Goal: Information Seeking & Learning: Learn about a topic

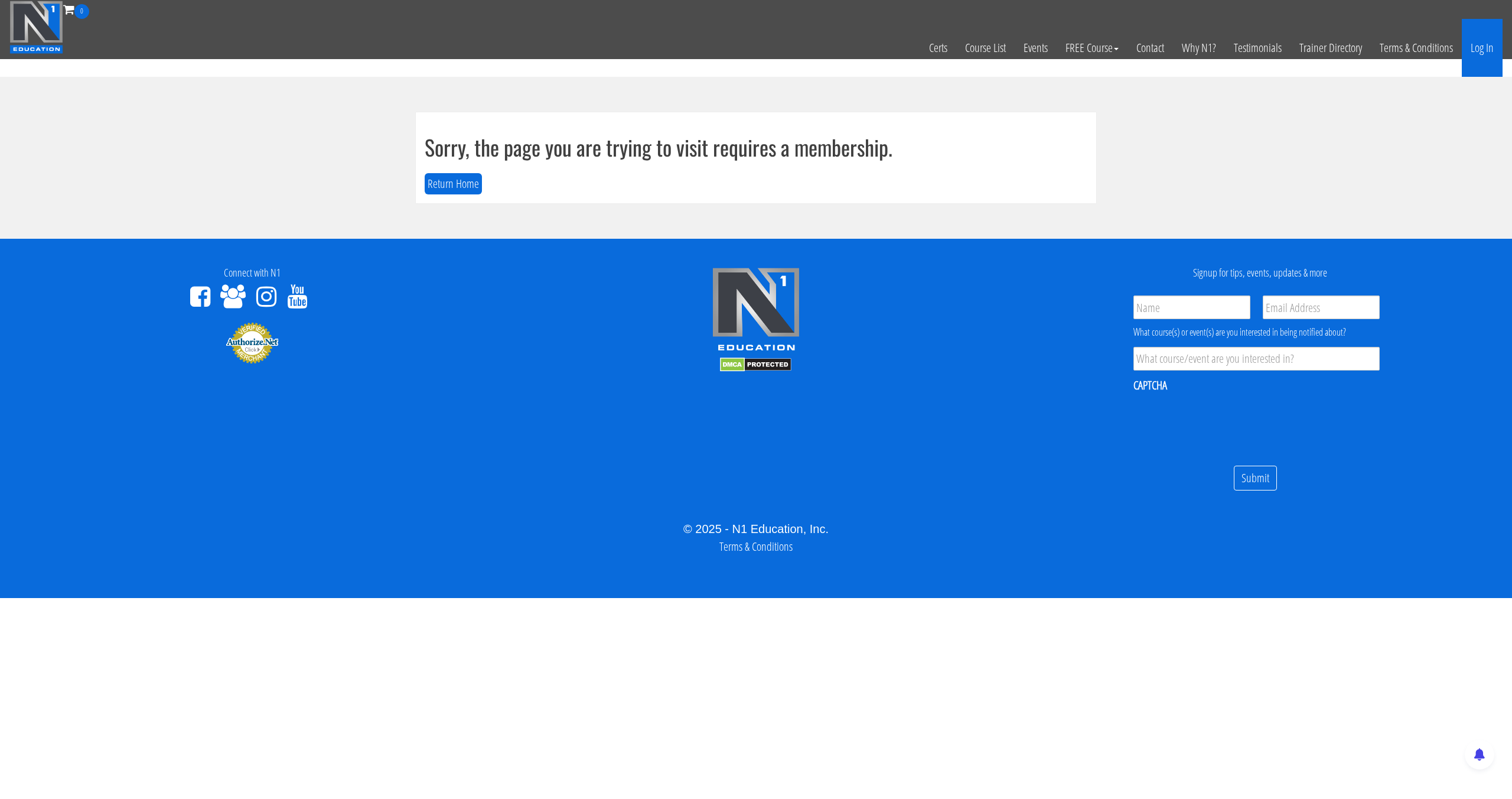
click at [1465, 49] on link "Log In" at bounding box center [1482, 47] width 41 height 58
click at [1471, 55] on link "Log In" at bounding box center [1482, 47] width 41 height 58
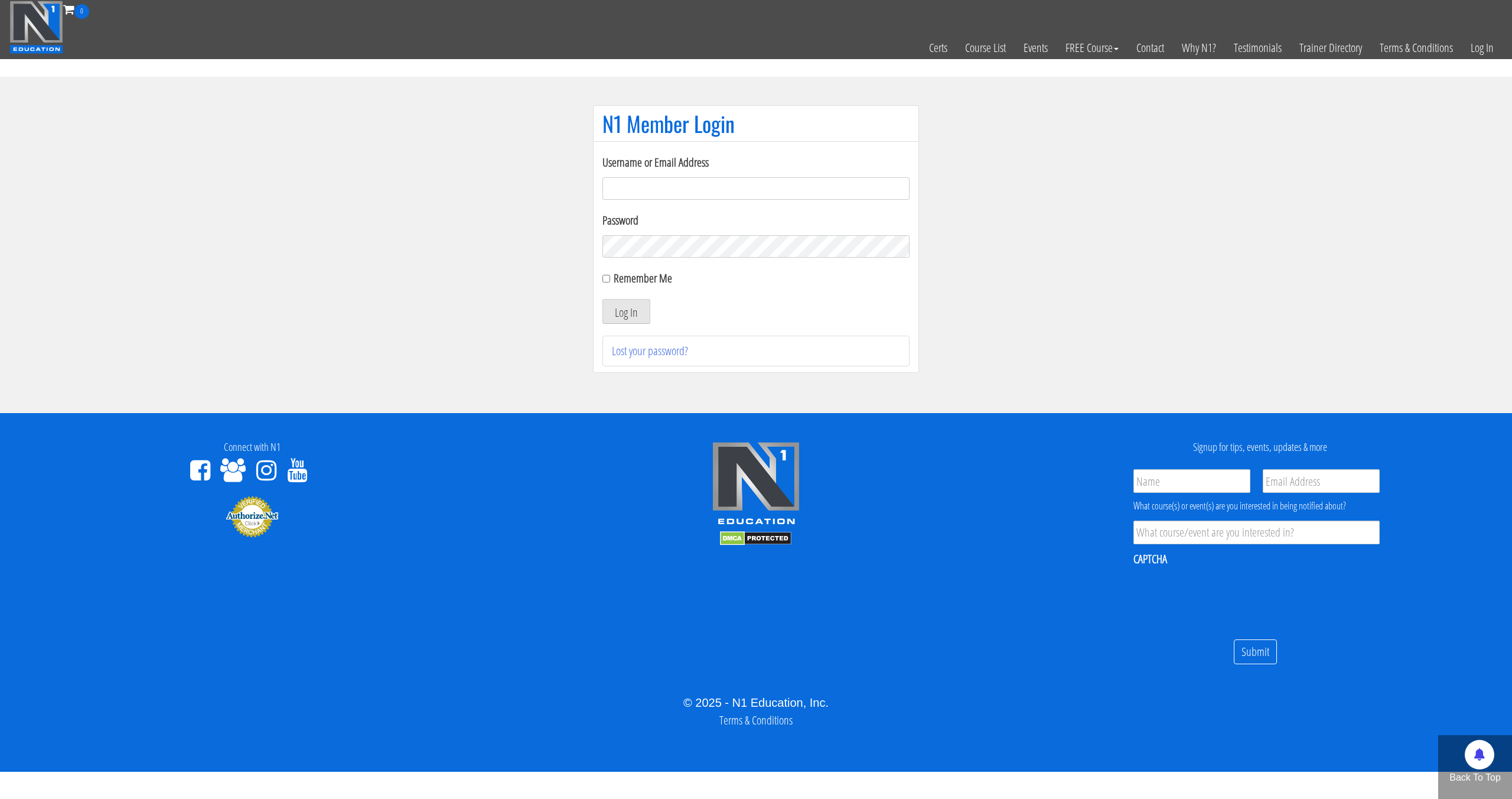
type input "pinedaa24@gmail.com"
click at [602, 299] on button "Log In" at bounding box center [626, 311] width 48 height 25
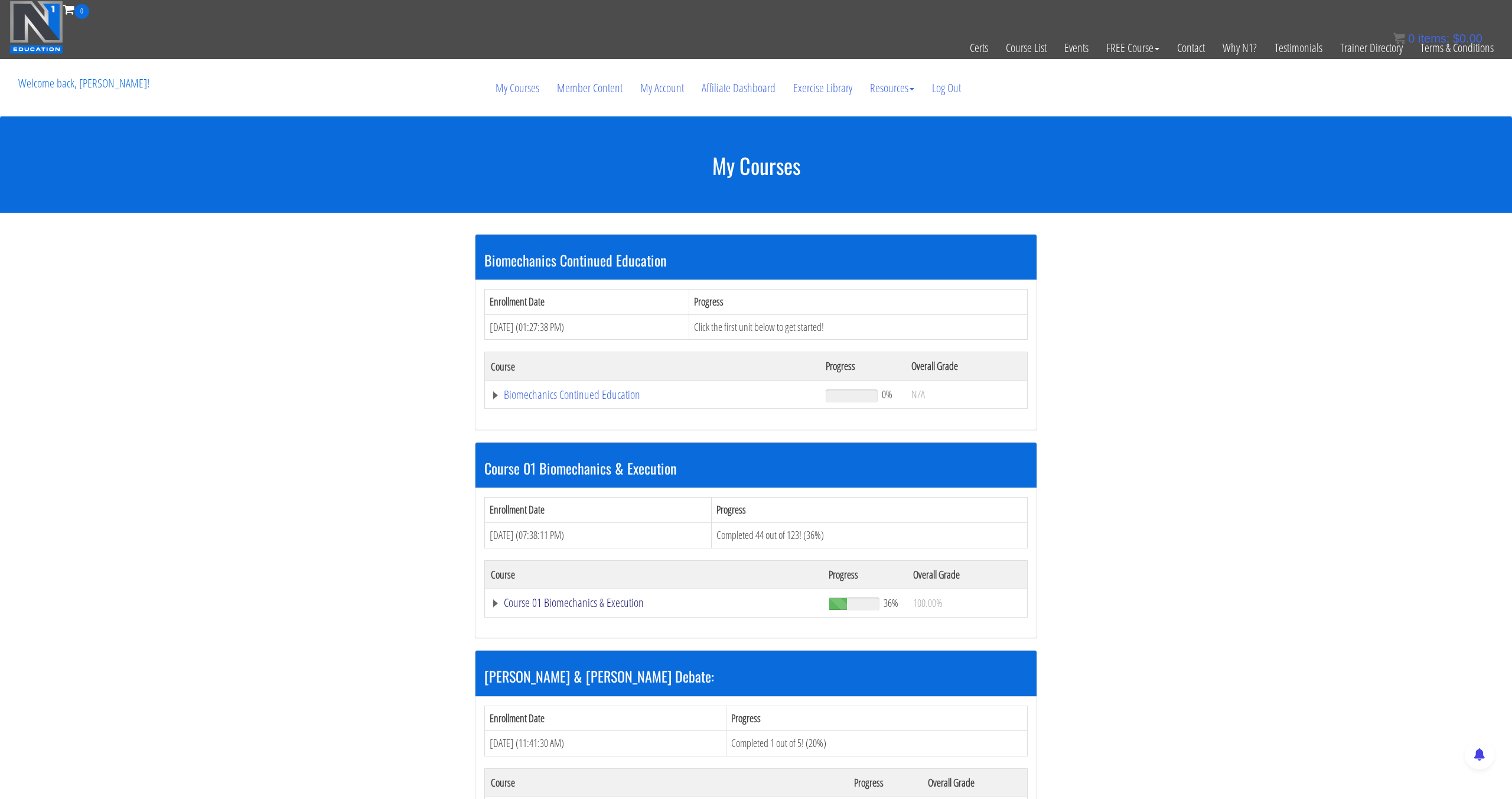
click at [625, 597] on link "Course 01 Biomechanics & Execution" at bounding box center [654, 603] width 326 height 12
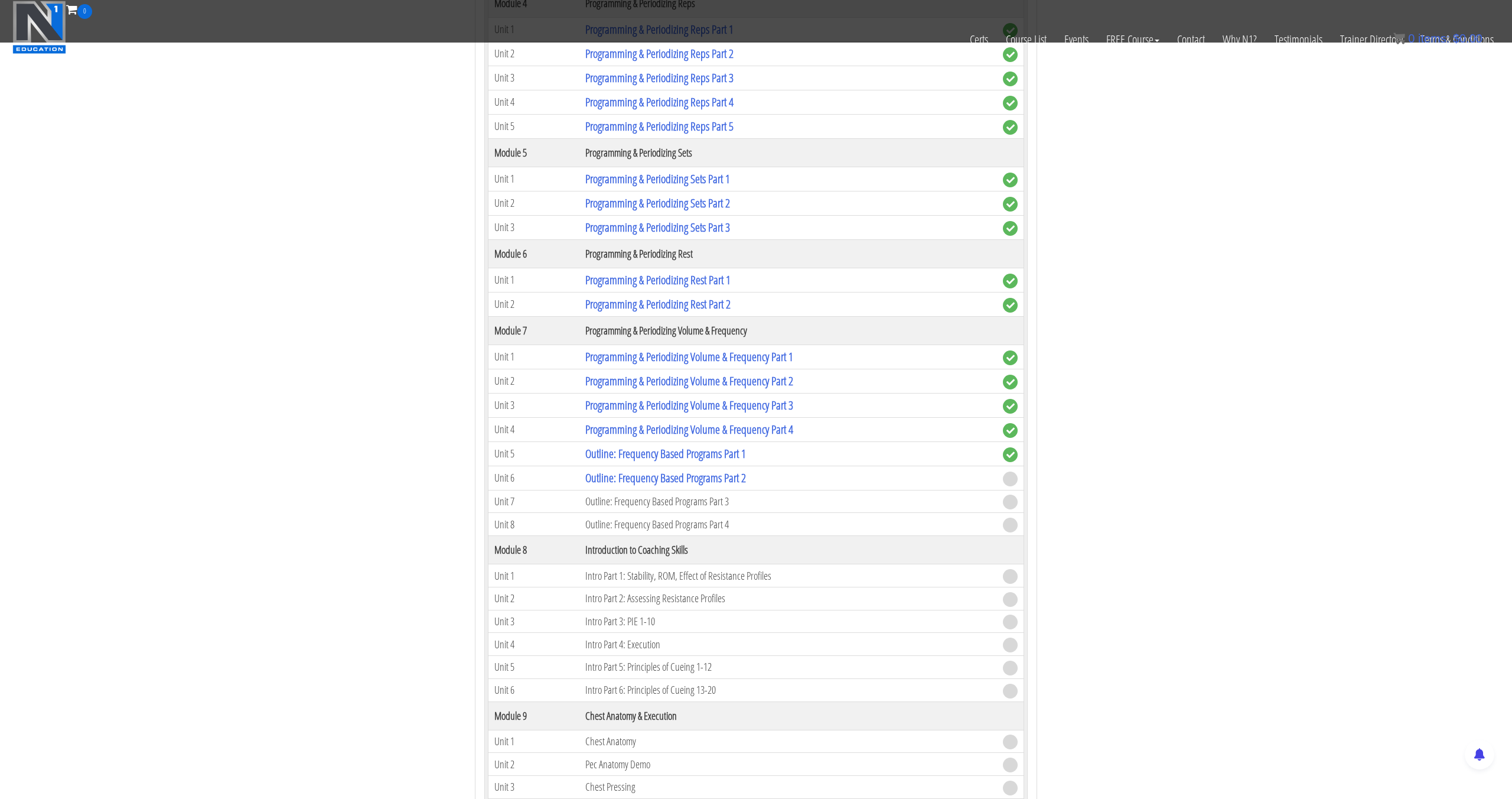
scroll to position [1391, 0]
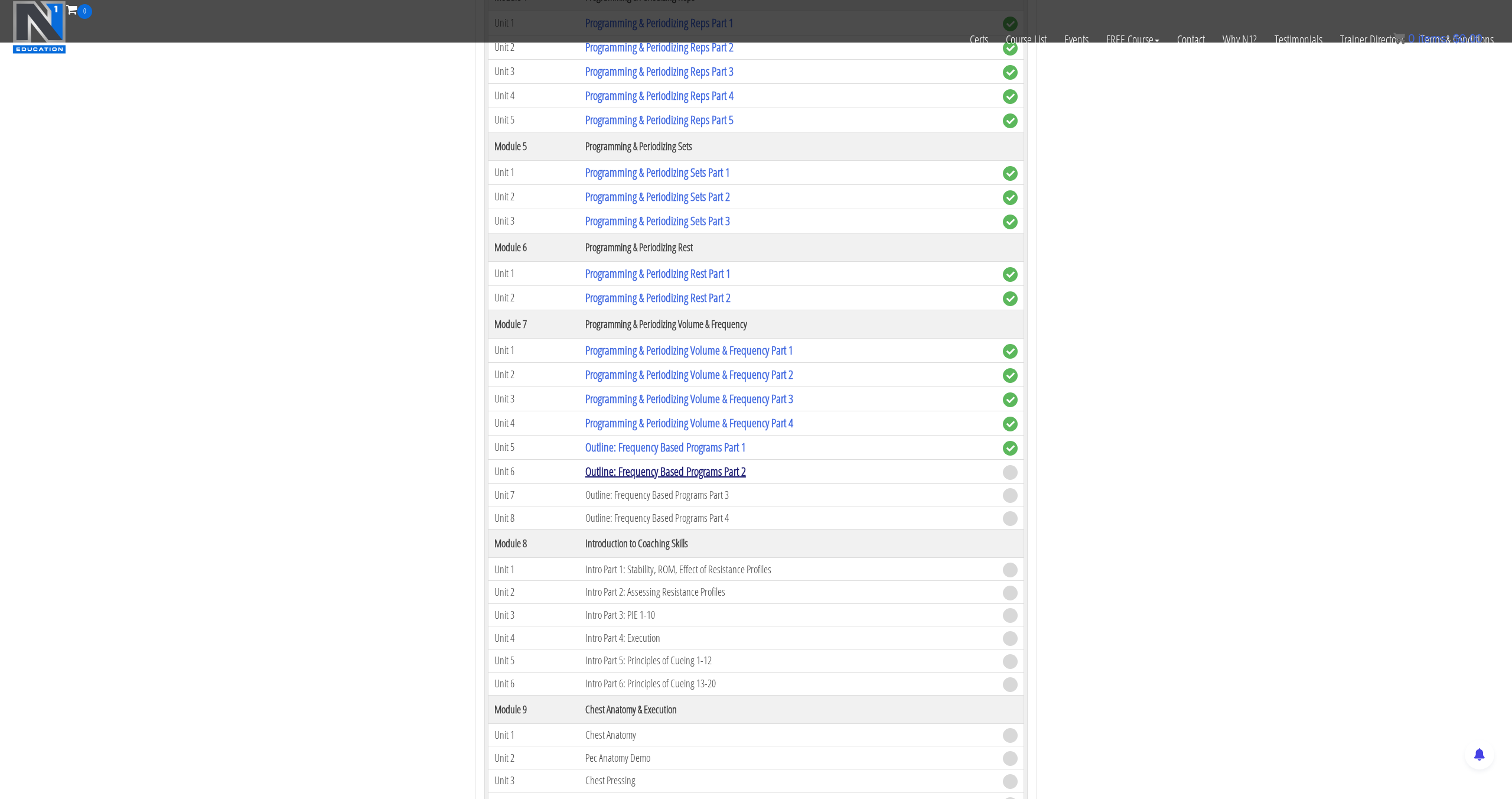
click at [651, 472] on link "Outline: Frequency Based Programs Part 2" at bounding box center [665, 471] width 161 height 16
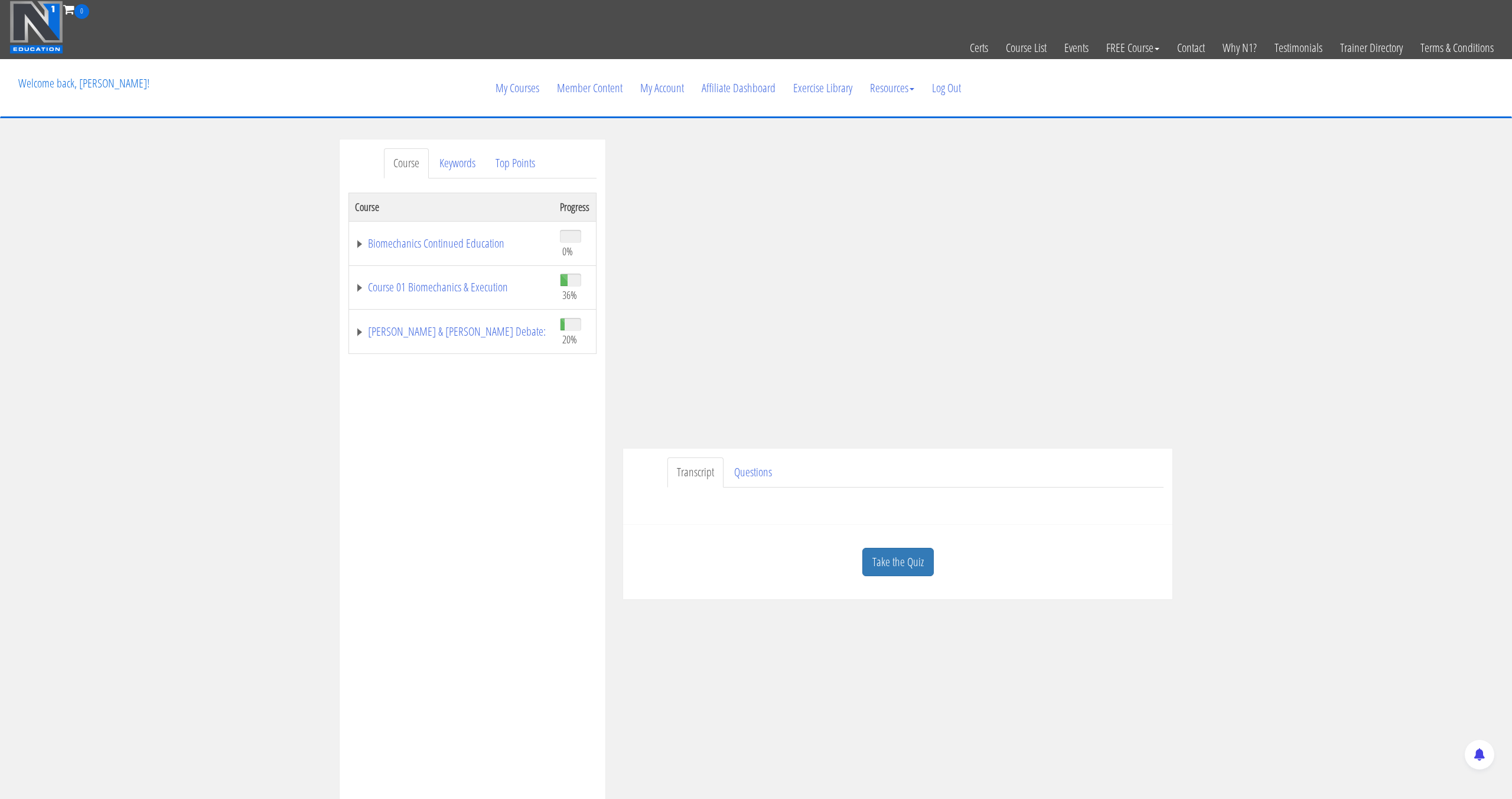
click at [908, 576] on div "Take the Quiz" at bounding box center [898, 562] width 532 height 58
click at [912, 569] on link "Take the Quiz" at bounding box center [898, 562] width 72 height 29
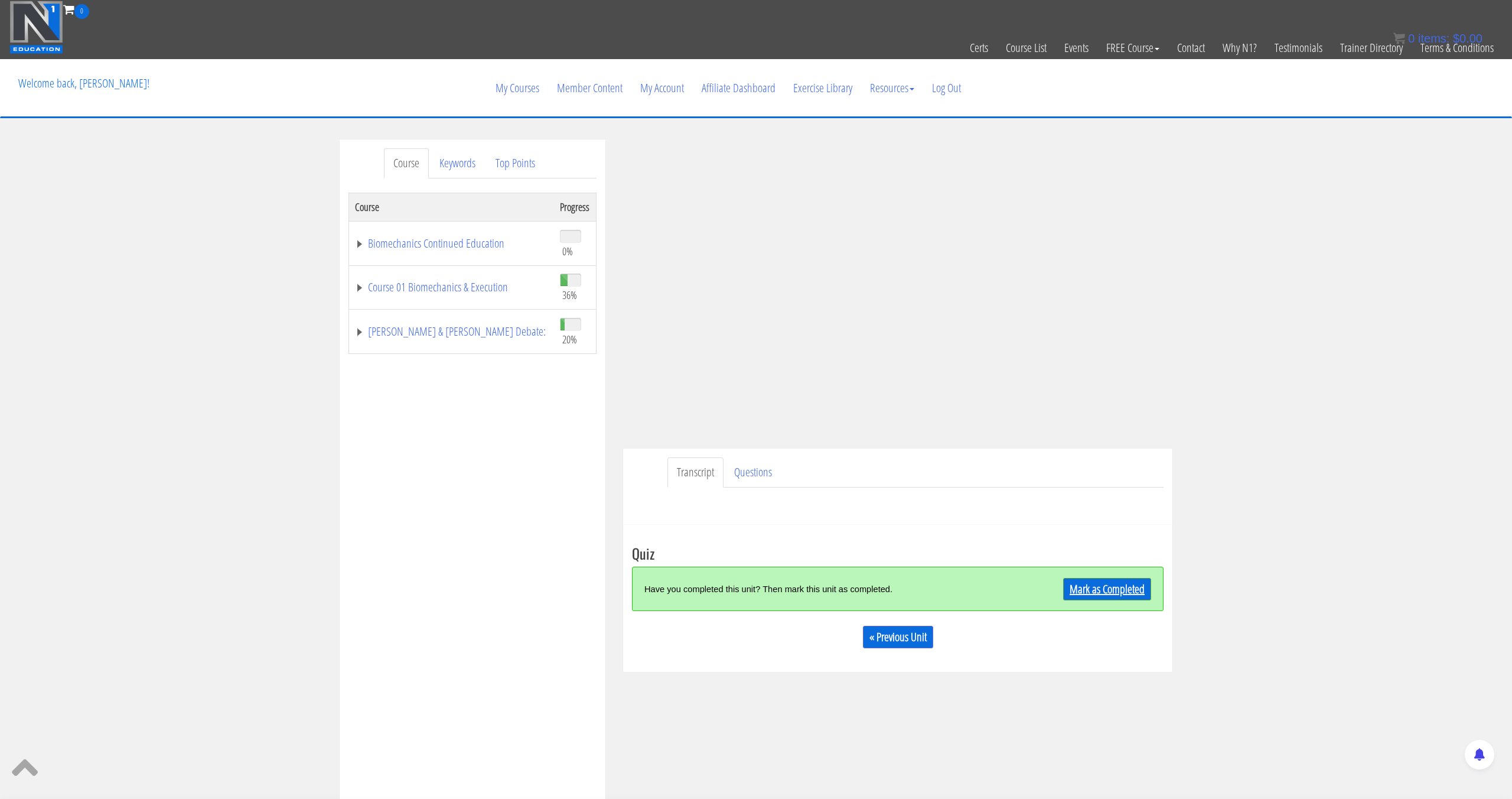
click at [1135, 596] on link "Mark as Completed" at bounding box center [1107, 589] width 88 height 22
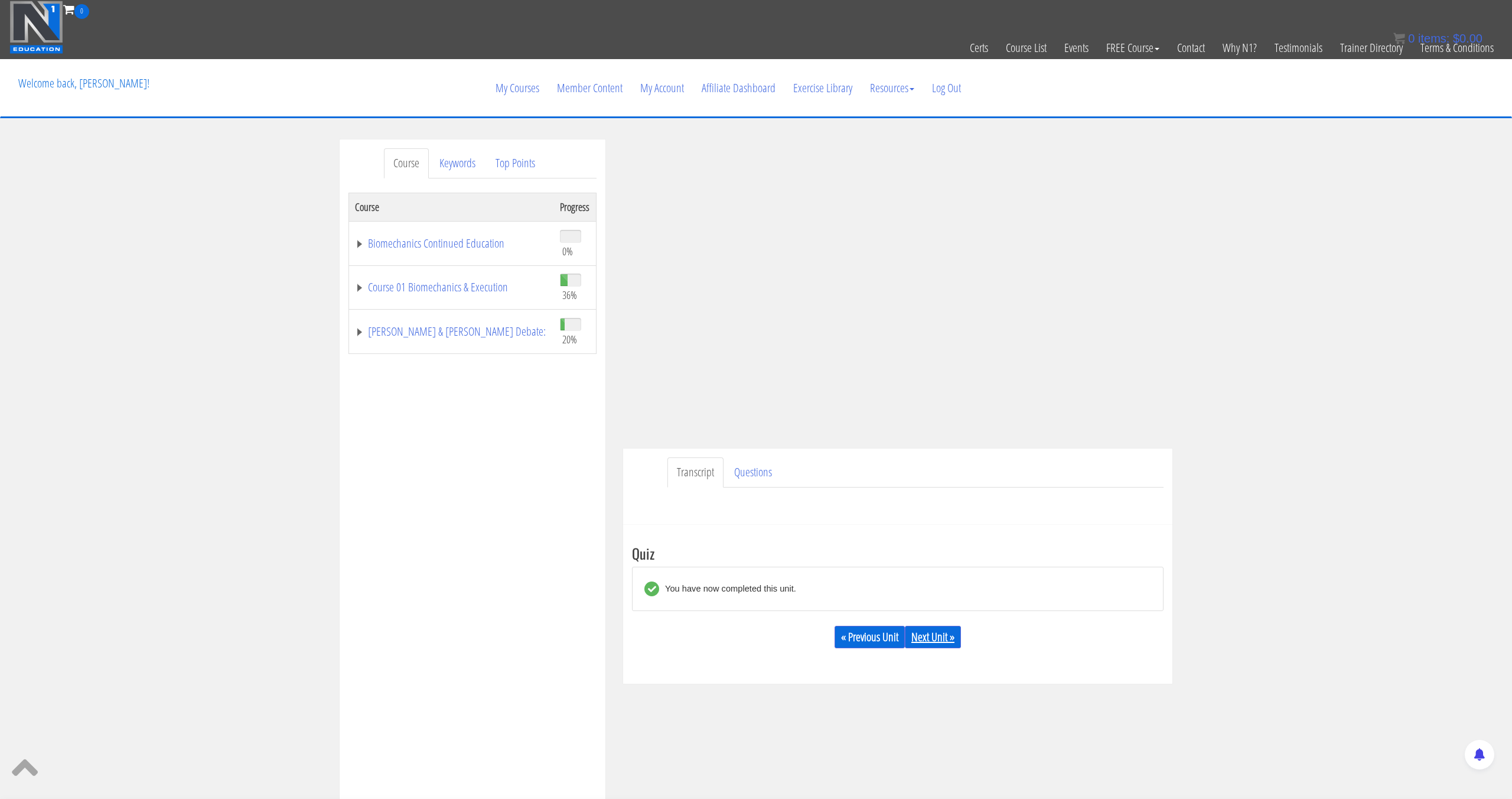
click at [923, 645] on link "Next Unit »" at bounding box center [932, 637] width 56 height 22
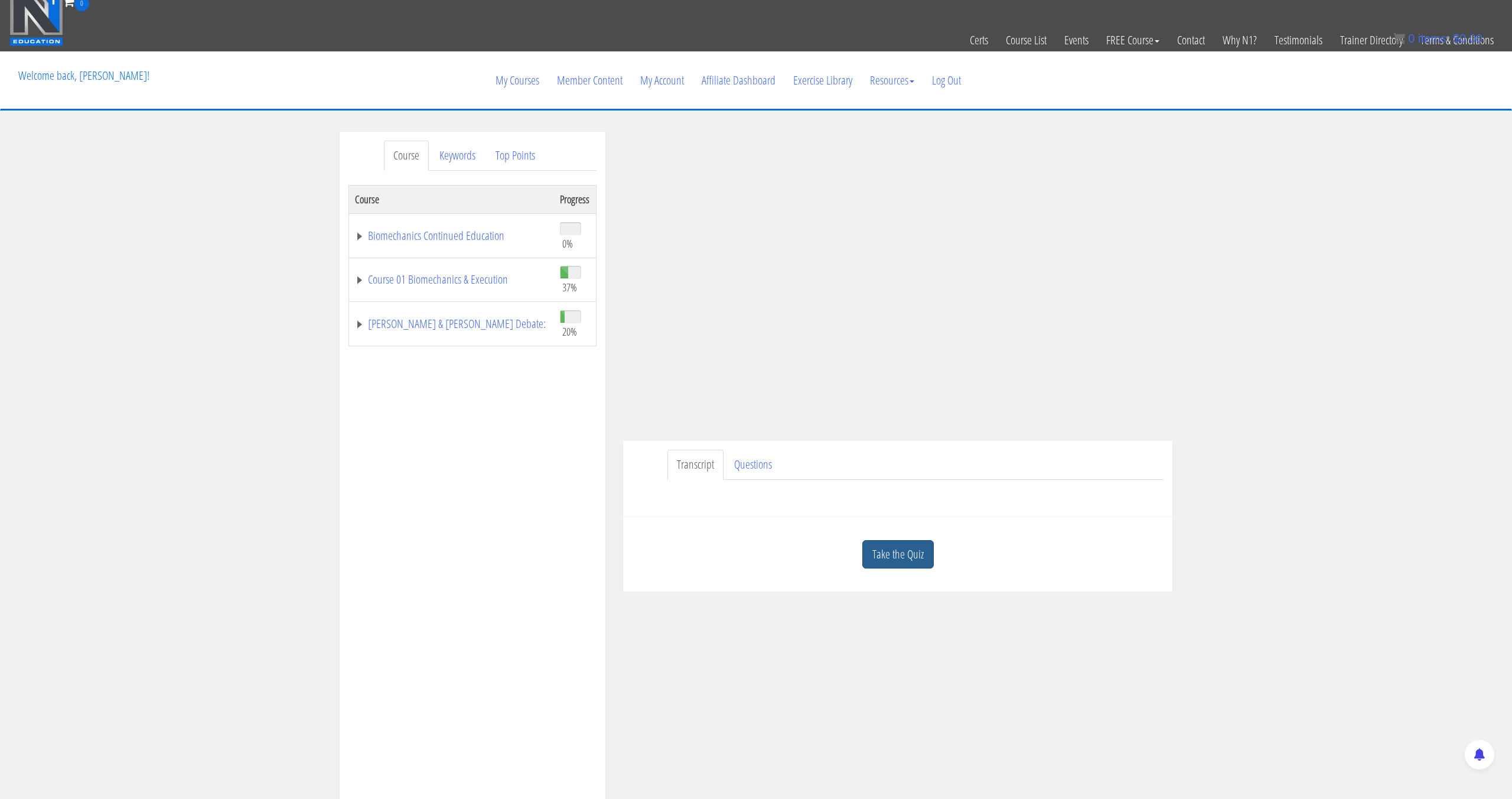
click at [893, 548] on link "Take the Quiz" at bounding box center [898, 555] width 72 height 29
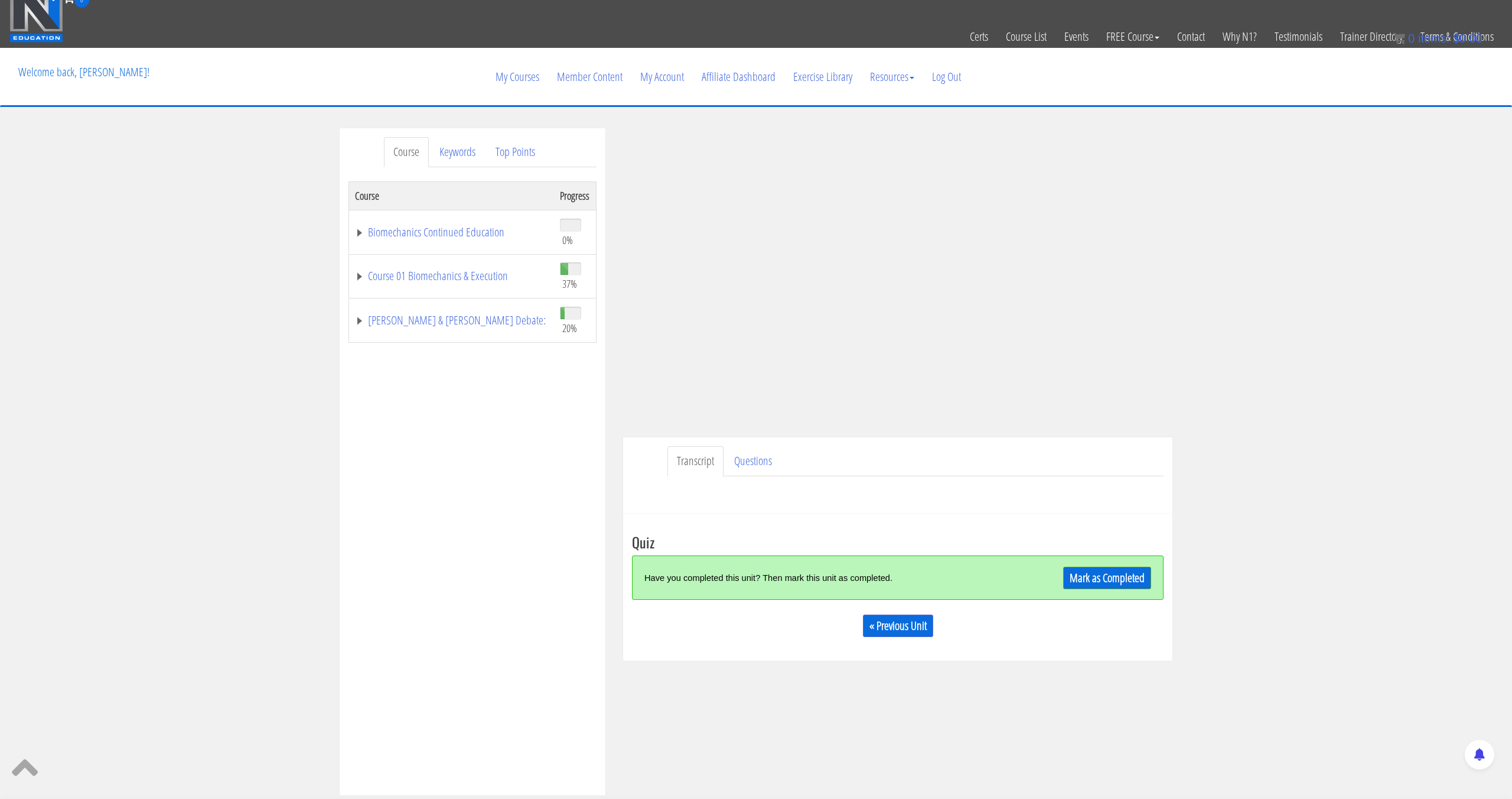
scroll to position [12, 0]
click at [1093, 583] on link "Mark as Completed" at bounding box center [1107, 577] width 88 height 22
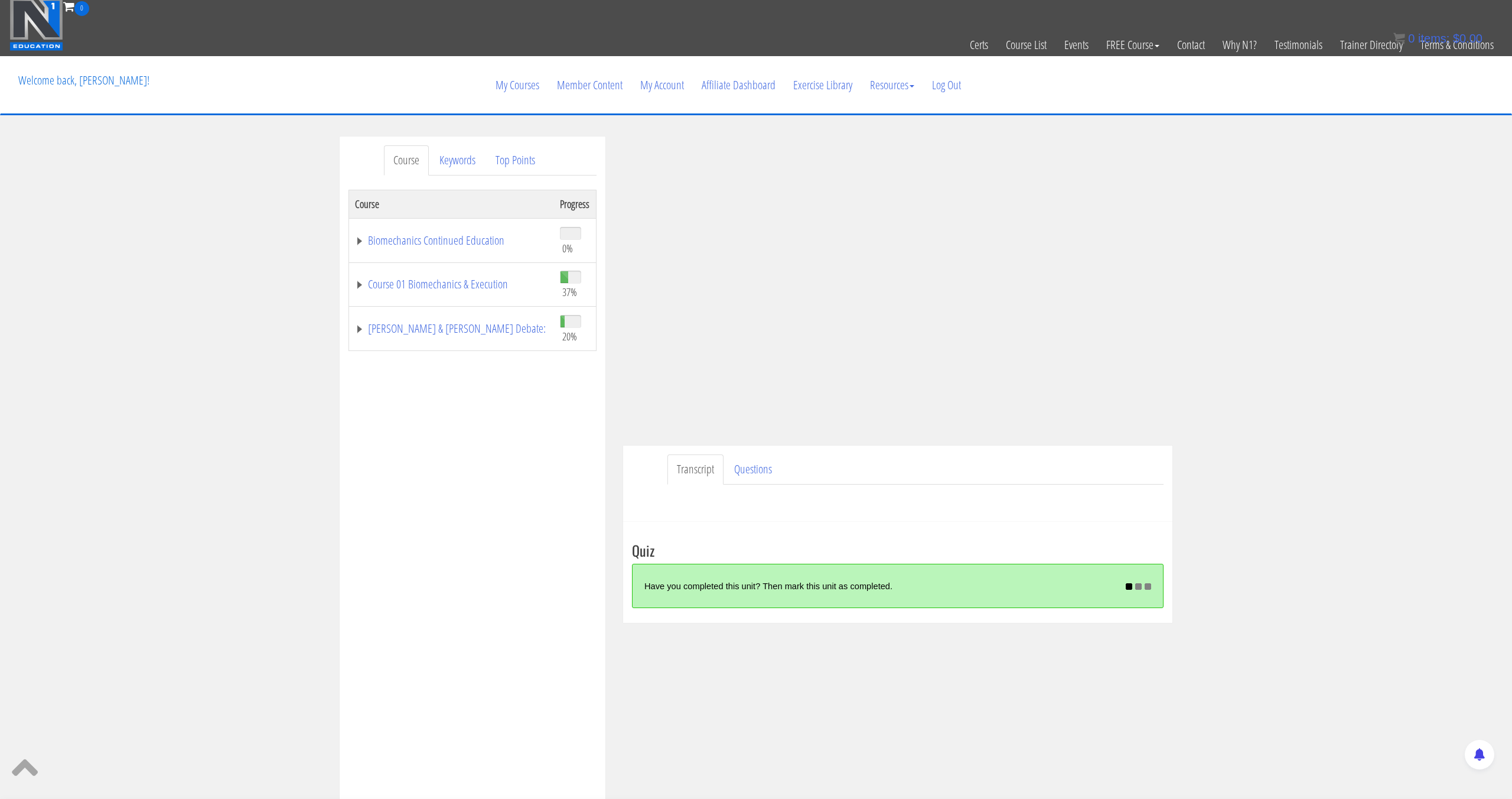
scroll to position [0, 0]
click at [532, 92] on link "My Courses" at bounding box center [517, 85] width 61 height 57
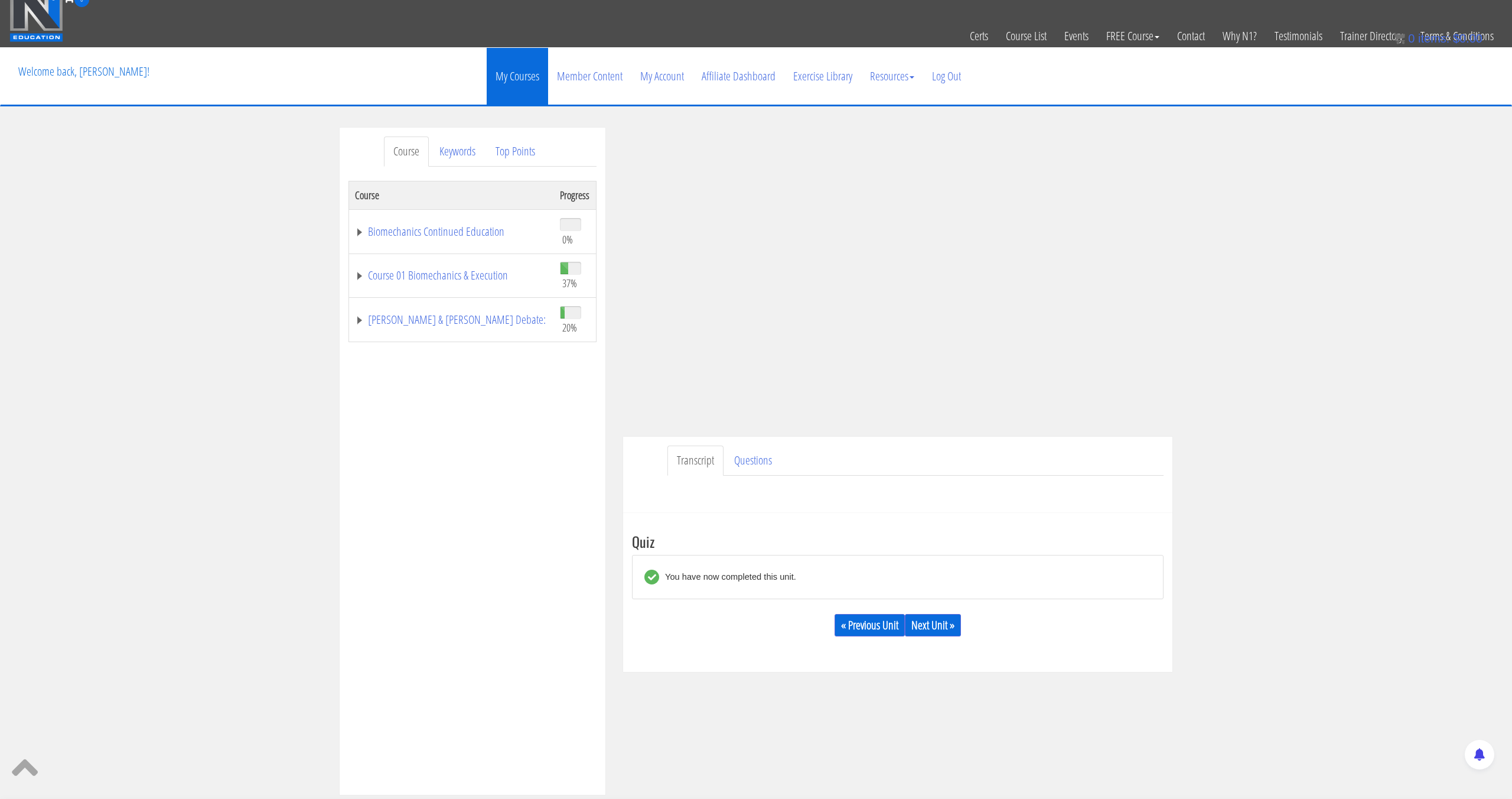
click at [536, 96] on link "My Courses" at bounding box center [517, 76] width 61 height 57
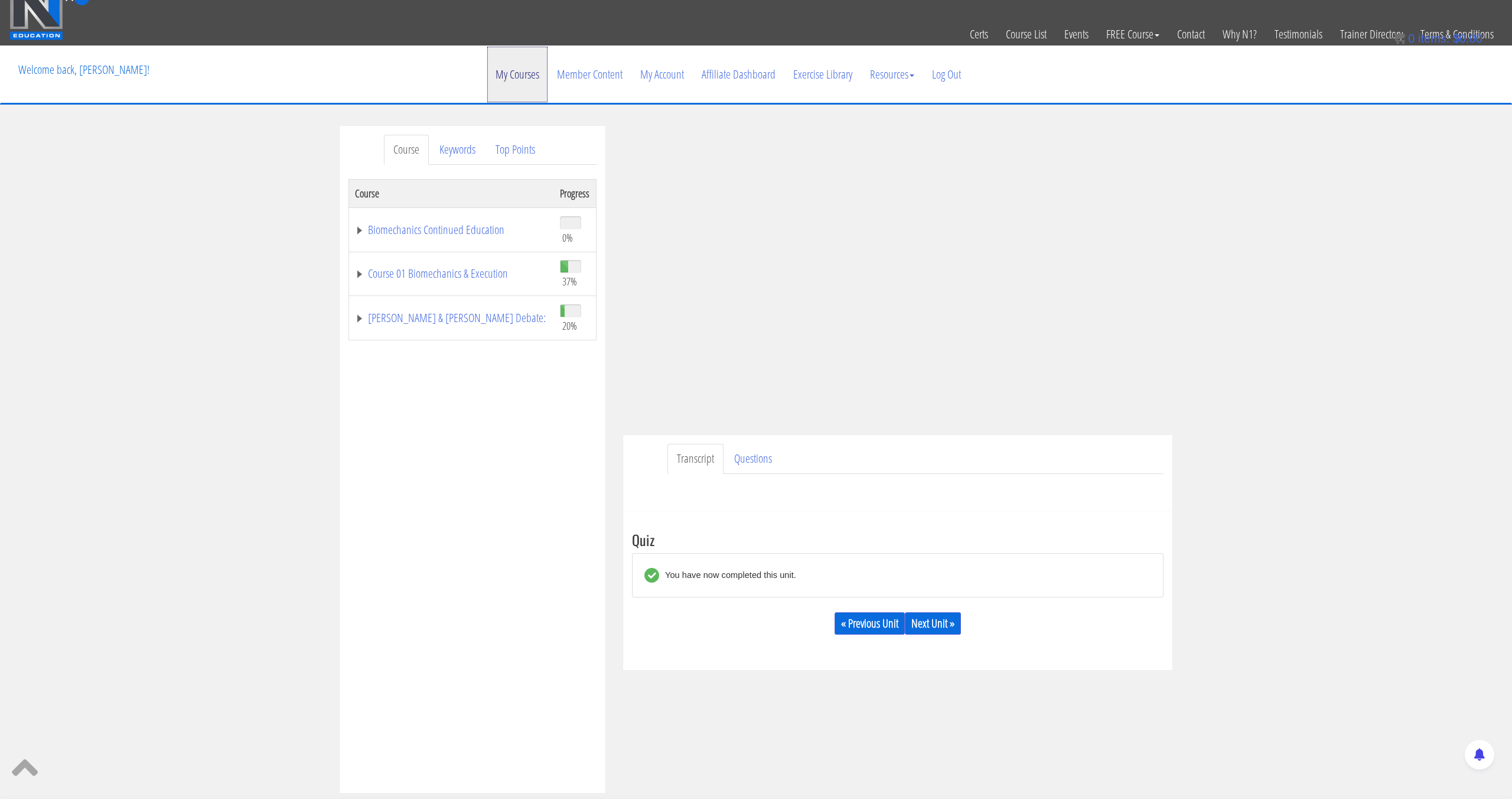
scroll to position [12, 0]
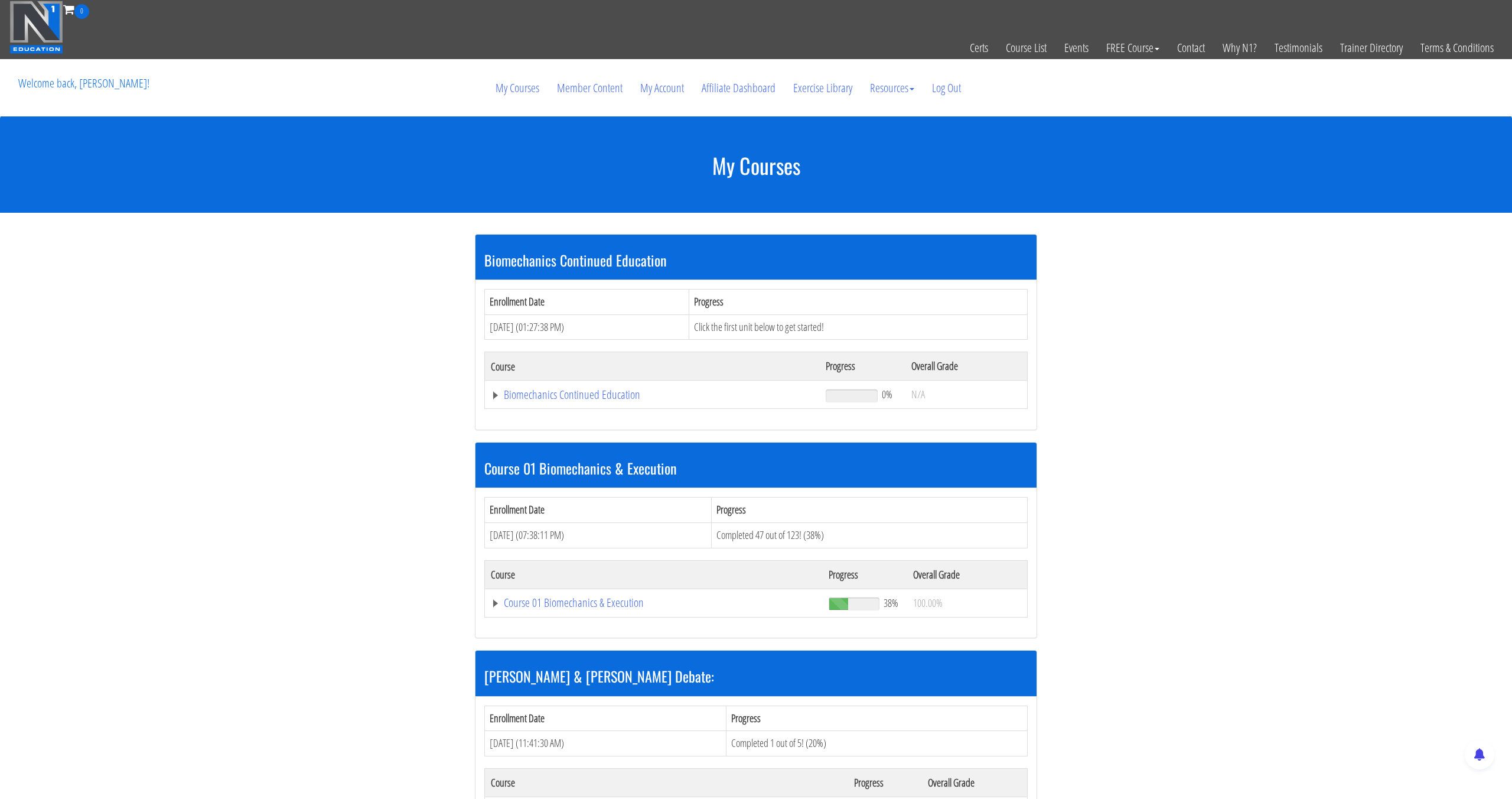
scroll to position [309, 0]
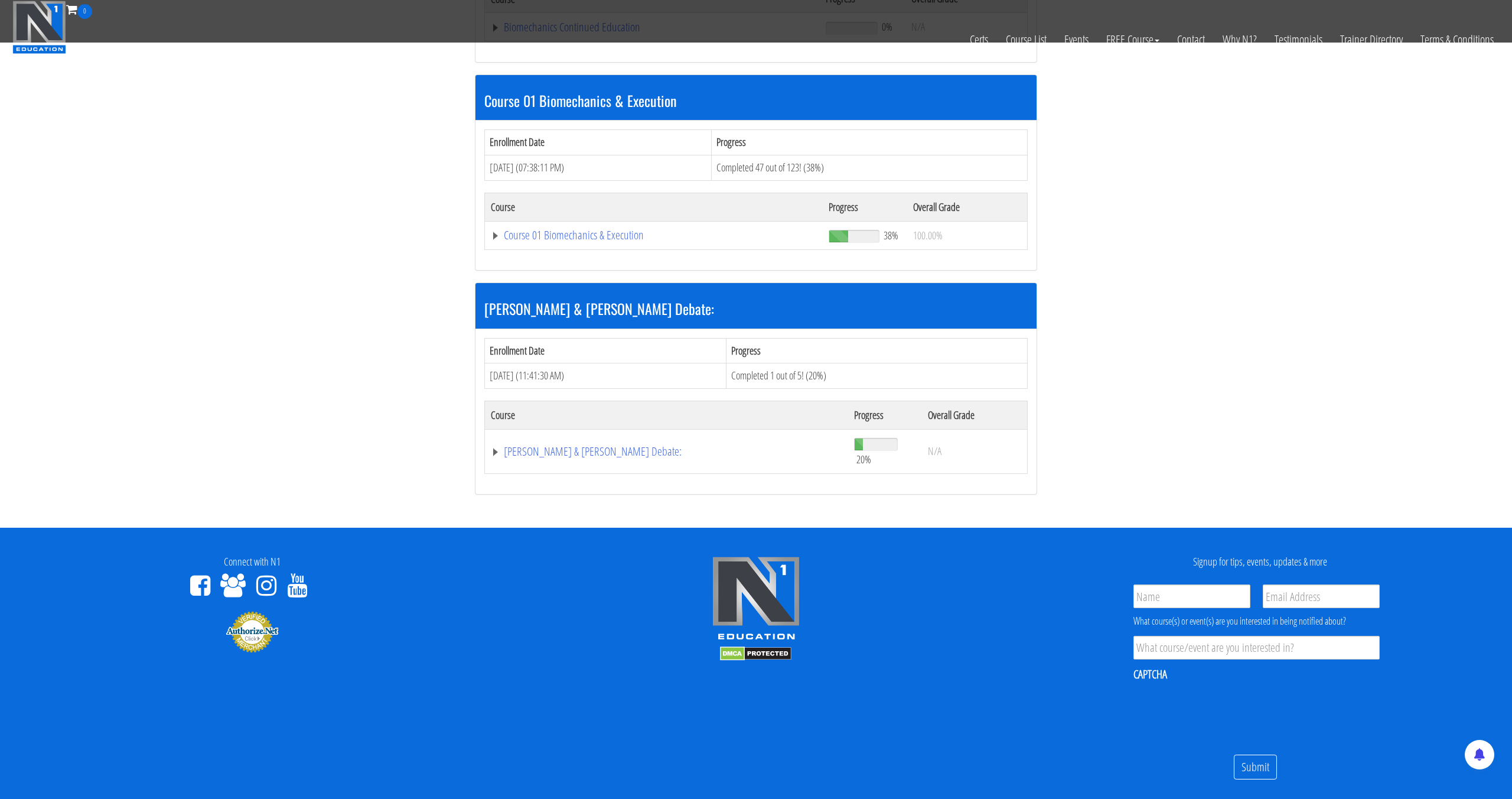
click at [690, 244] on td "Course 01 Biomechanics & Execution" at bounding box center [654, 235] width 338 height 28
click at [691, 234] on link "Course 01 Biomechanics & Execution" at bounding box center [654, 235] width 326 height 12
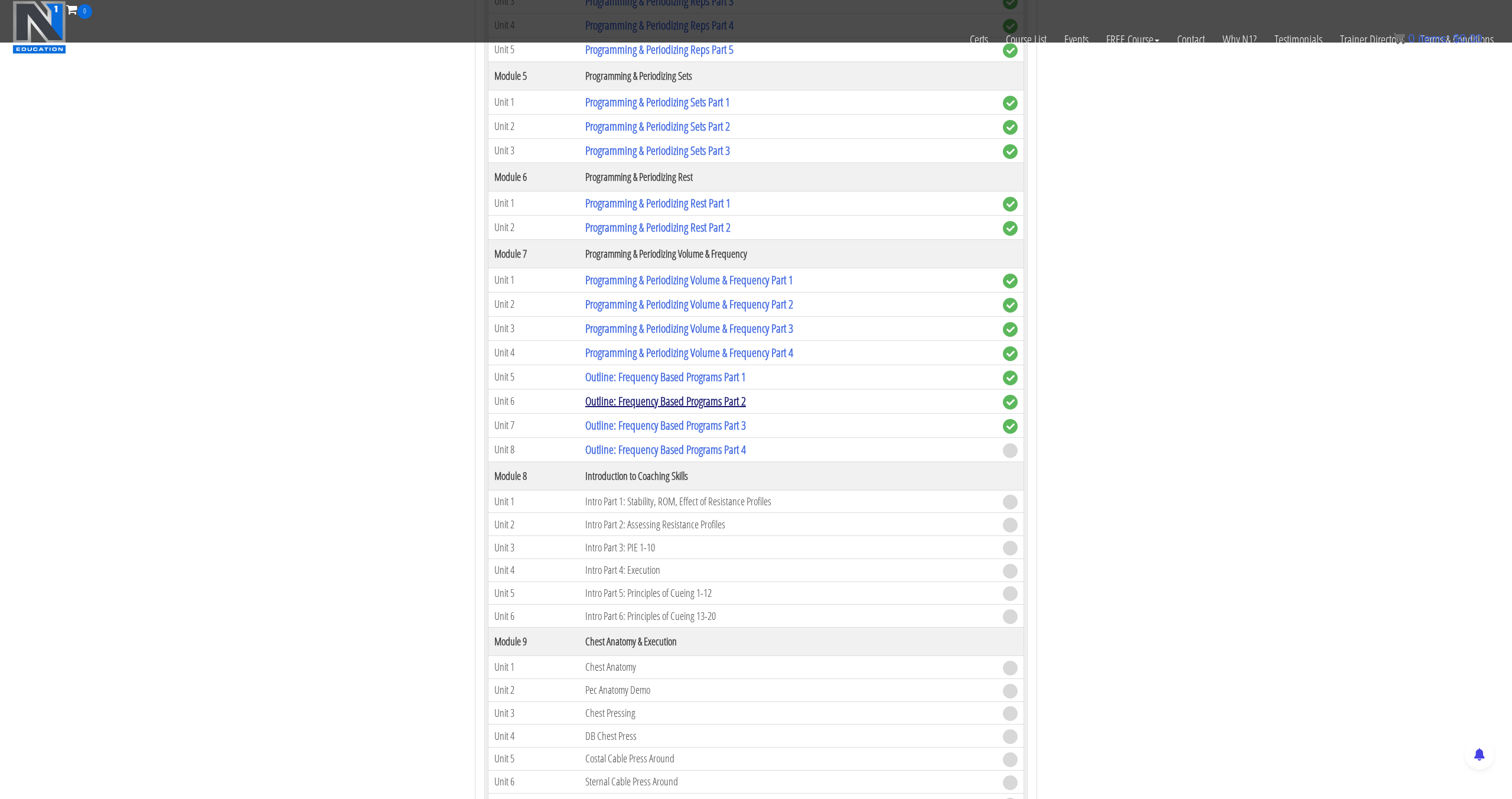
scroll to position [1462, 0]
click at [707, 443] on link "Outline: Frequency Based Programs Part 4" at bounding box center [665, 448] width 161 height 16
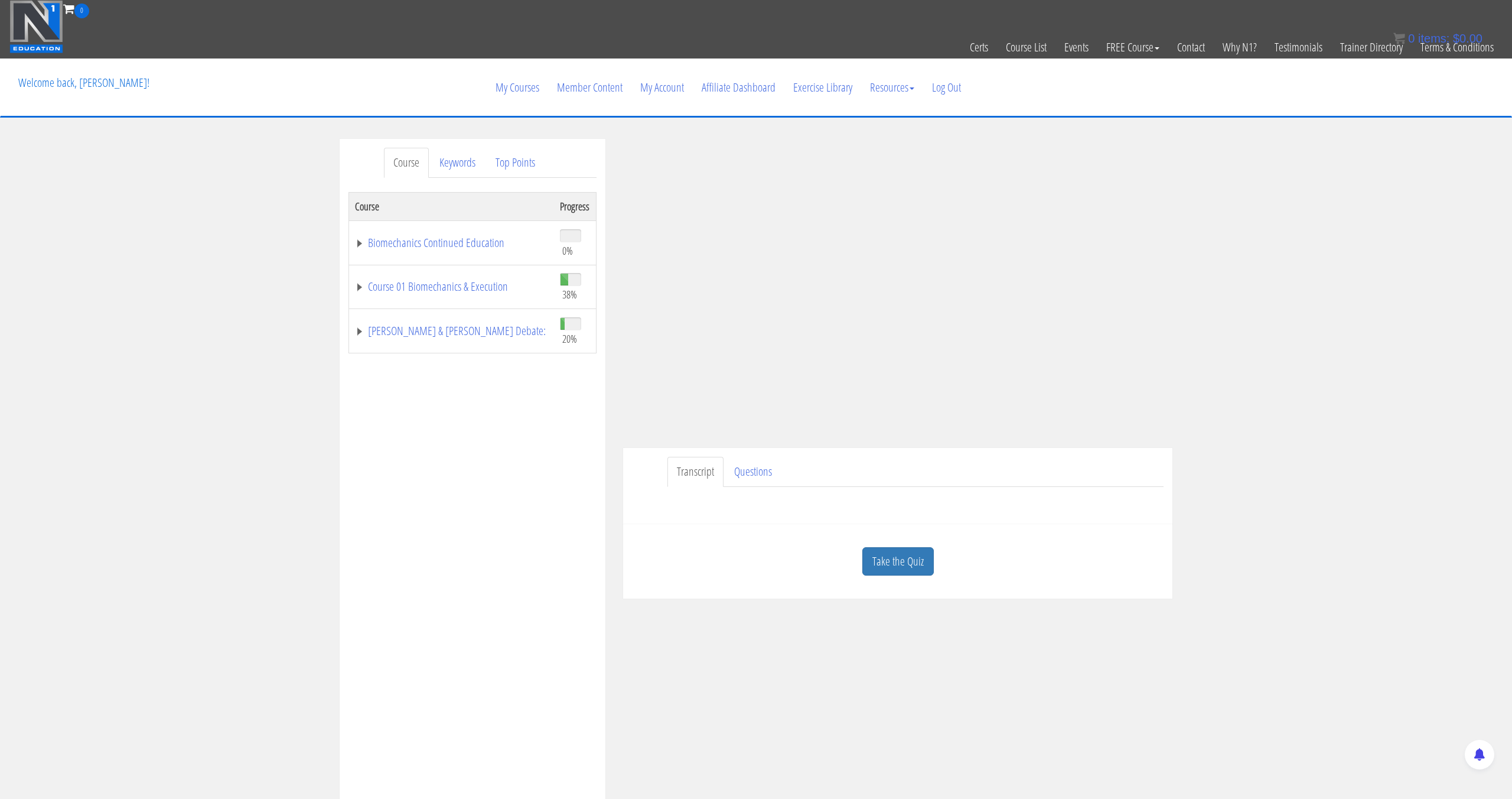
scroll to position [49, 0]
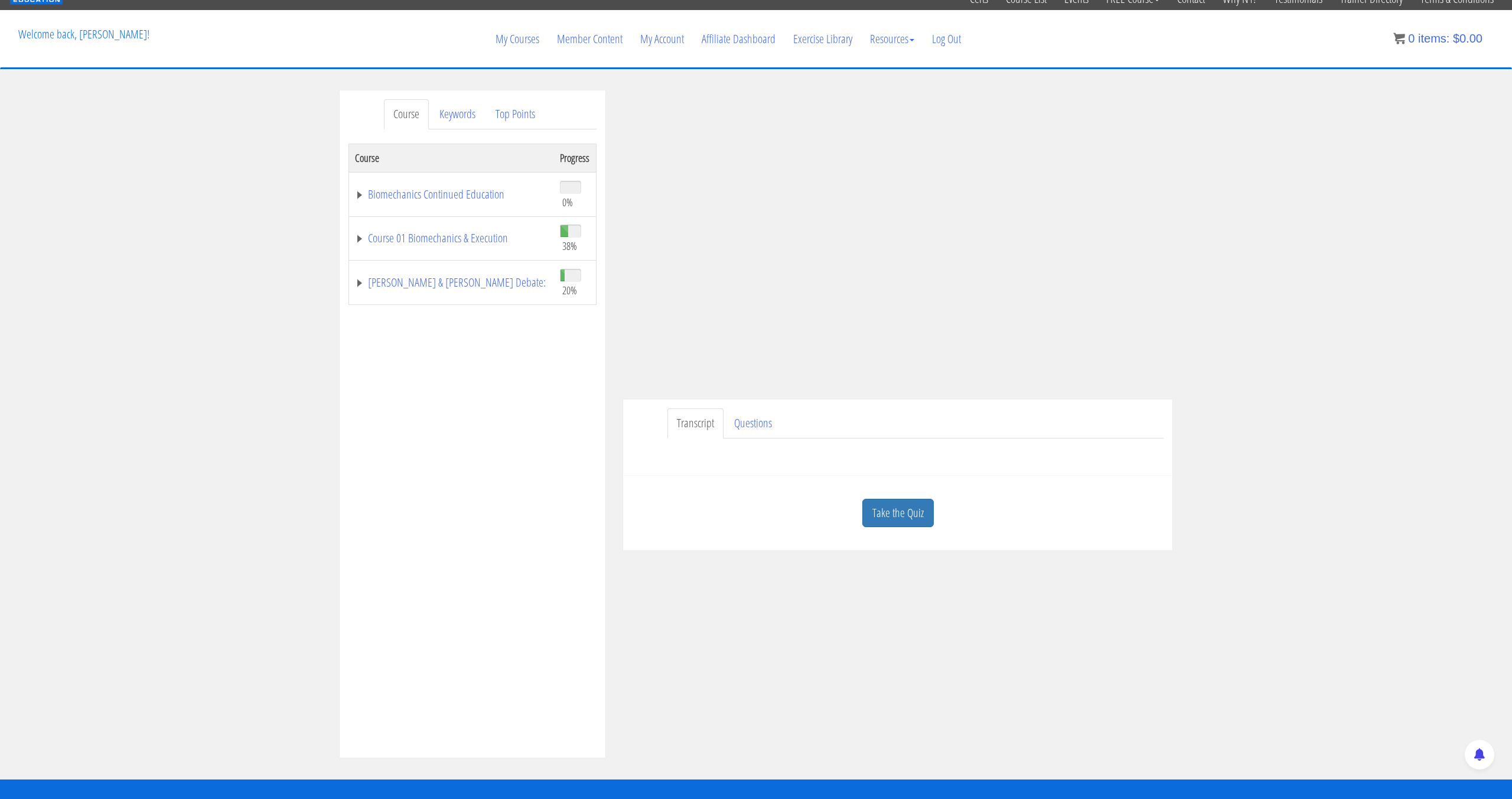
click at [408, 120] on link "Course" at bounding box center [406, 114] width 45 height 30
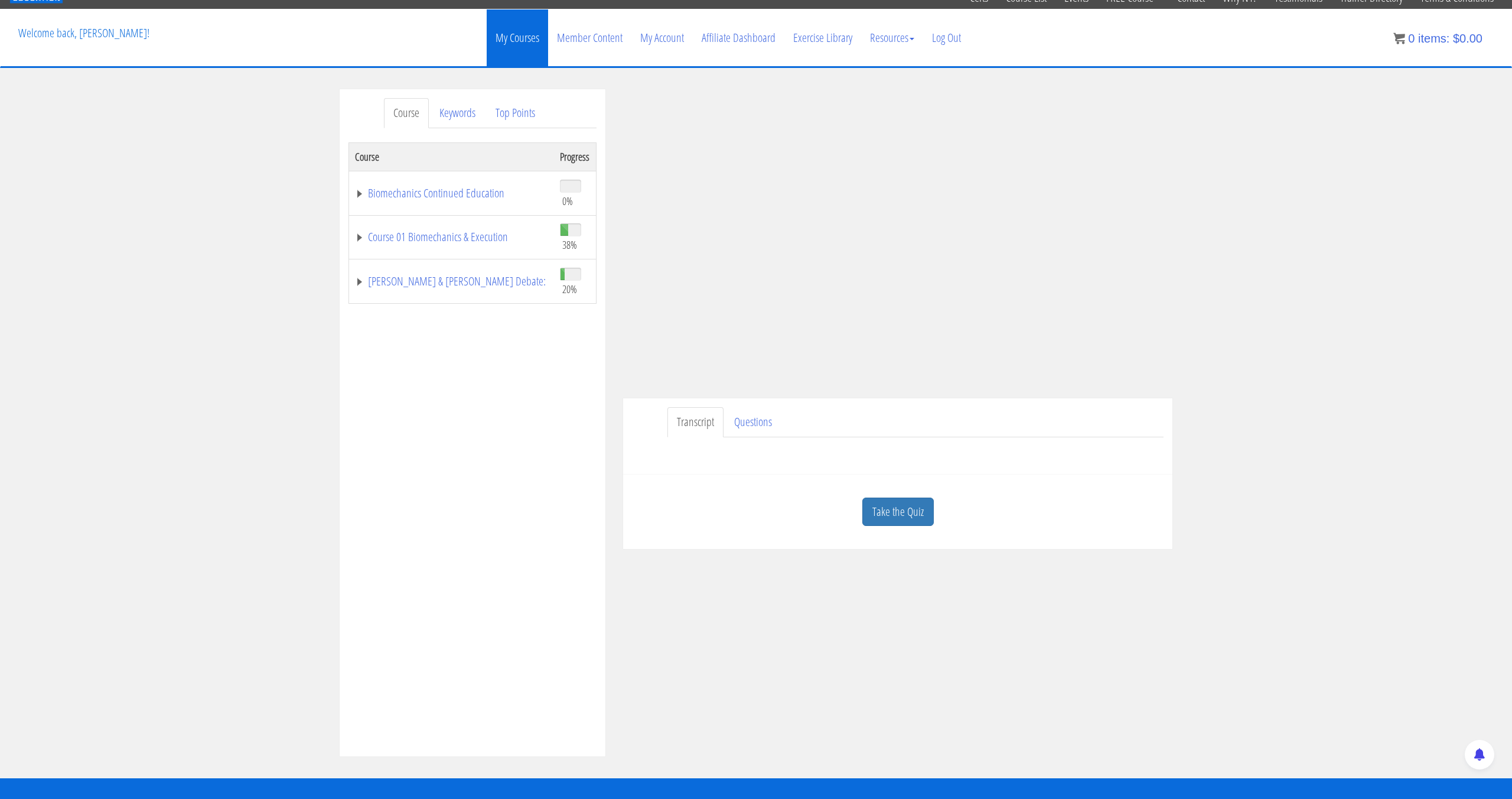
click at [493, 39] on link "My Courses" at bounding box center [517, 38] width 61 height 57
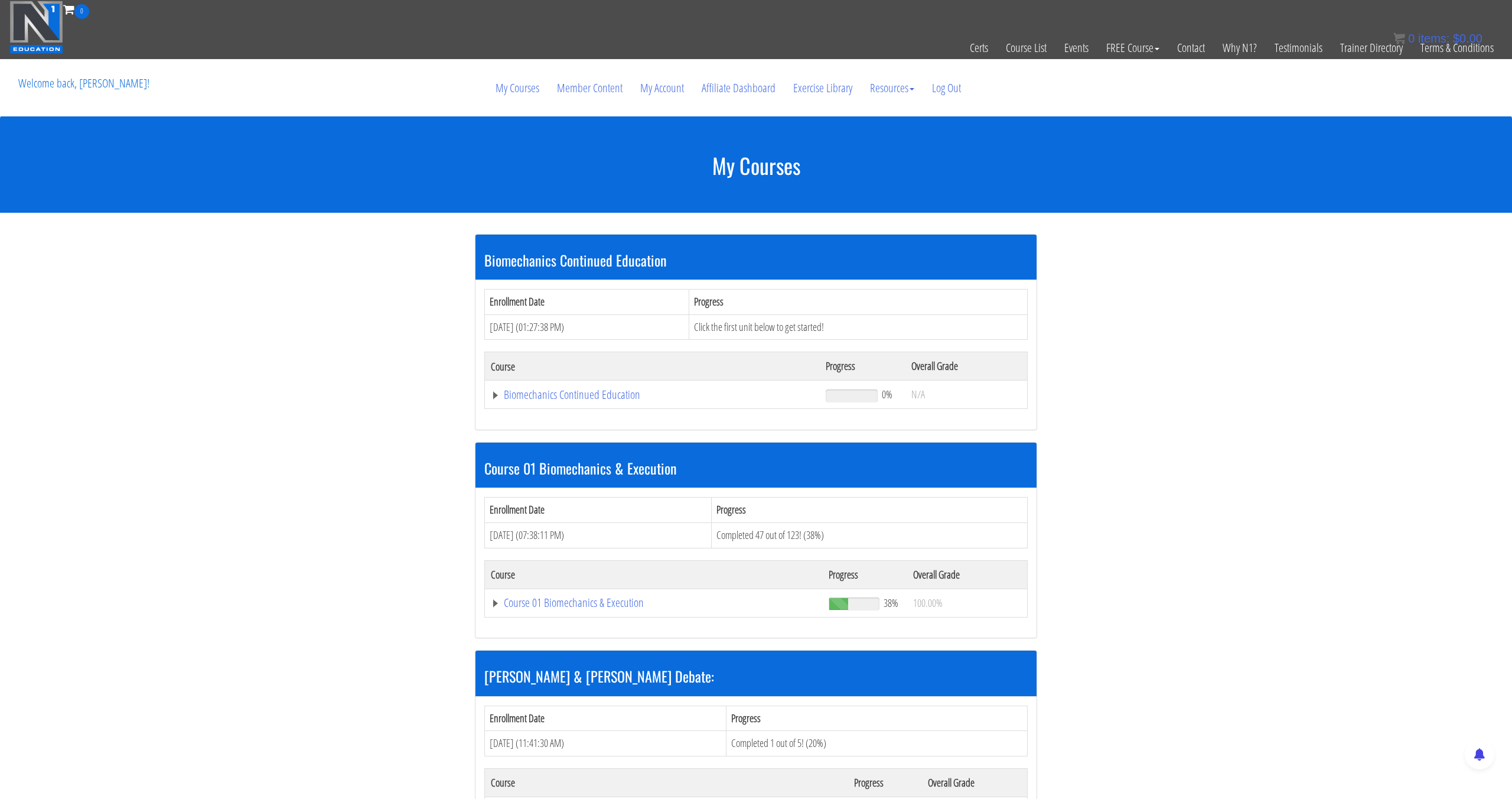
click at [602, 591] on td "Course 01 Biomechanics & Execution" at bounding box center [654, 602] width 338 height 28
click at [590, 597] on link "Course 01 Biomechanics & Execution" at bounding box center [654, 603] width 326 height 12
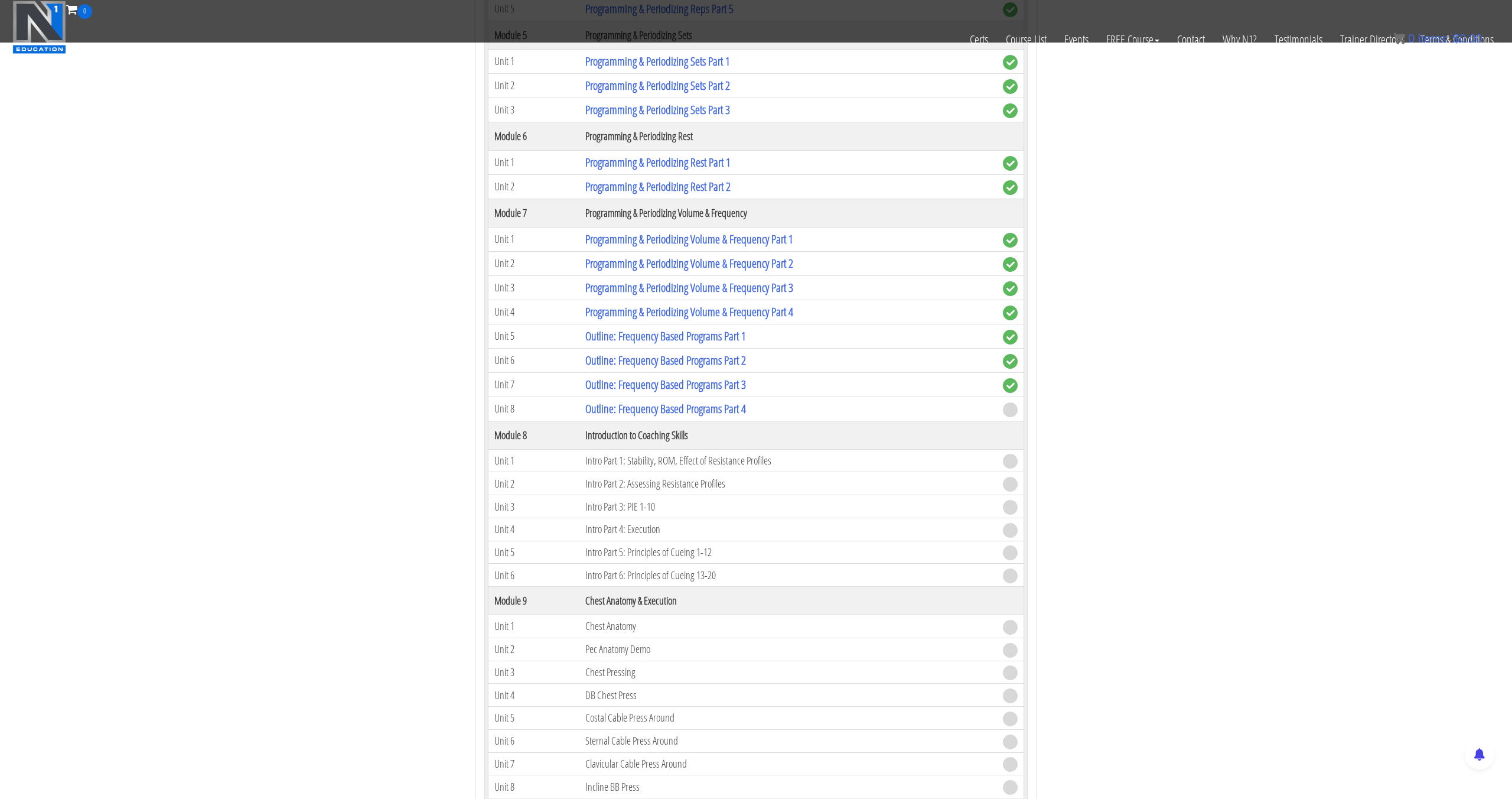
scroll to position [1503, 0]
click at [657, 333] on link "Outline: Frequency Based Programs Part 1" at bounding box center [665, 335] width 161 height 16
